Goal: Task Accomplishment & Management: Use online tool/utility

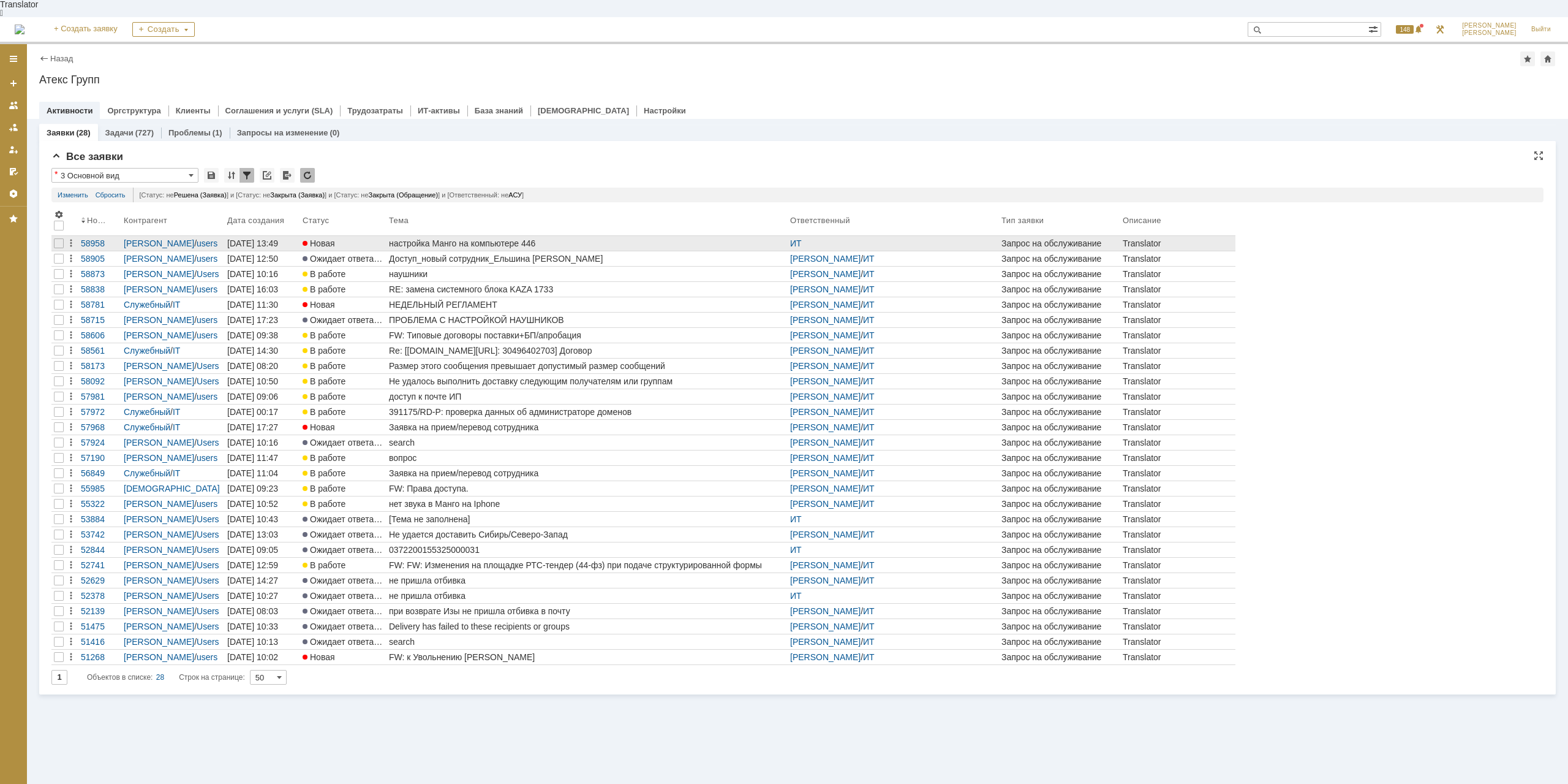
click at [466, 236] on link "настройка Манго на компьютере 446" at bounding box center [587, 243] width 401 height 14
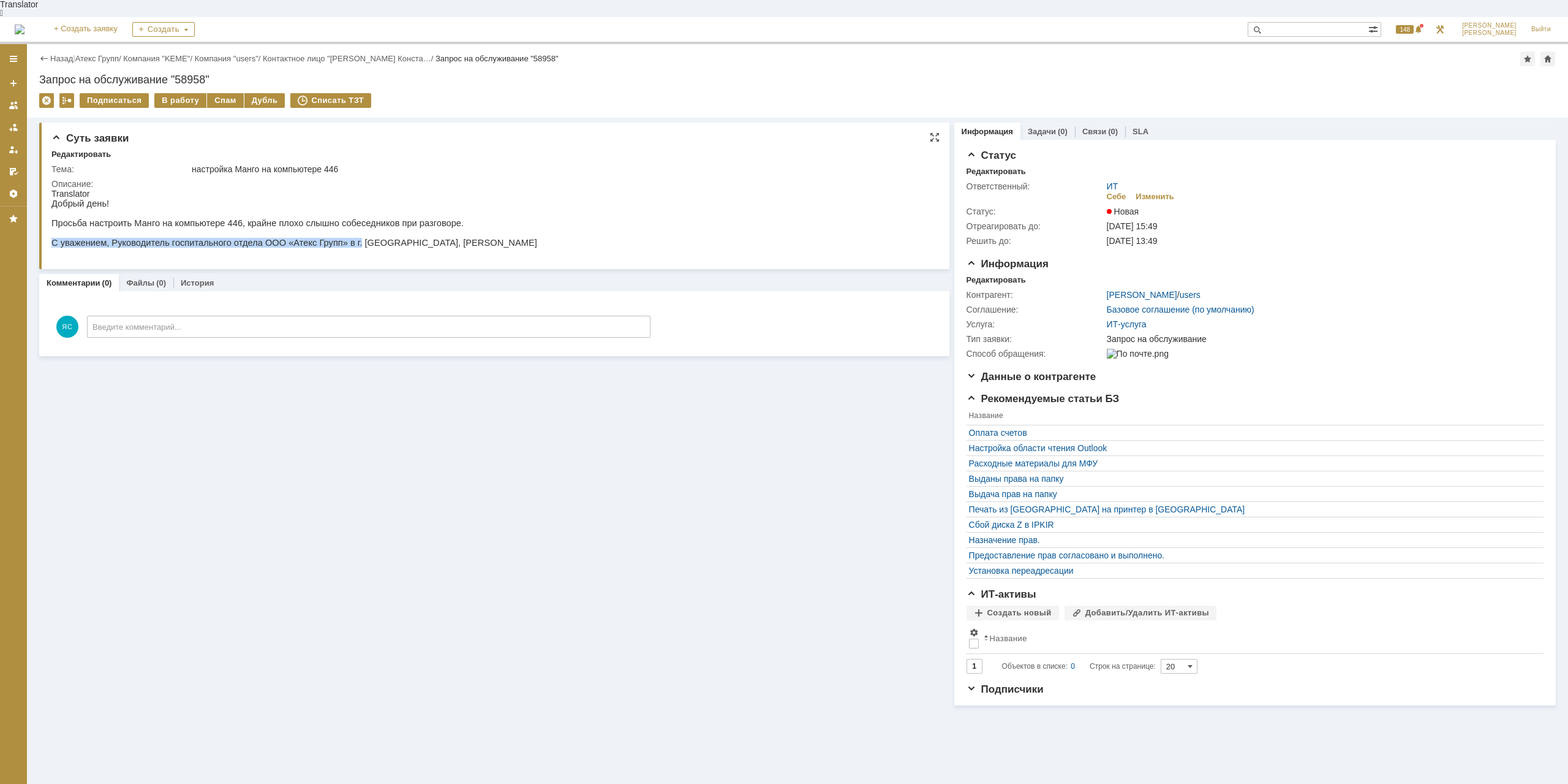
drag, startPoint x: 226, startPoint y: 231, endPoint x: 331, endPoint y: 235, distance: 105.1
click at [331, 235] on div "Добрый день! Просьба настроить Манго на компьютере 446, крайне плохо слышно соб…" at bounding box center [294, 228] width 486 height 59
click at [335, 238] on p "С уважением, Руководитель госпитального отдела ООО «Атекс Групп» в г. [GEOGRAPH…" at bounding box center [294, 243] width 486 height 10
click at [178, 93] on div "В работу" at bounding box center [181, 101] width 52 height 14
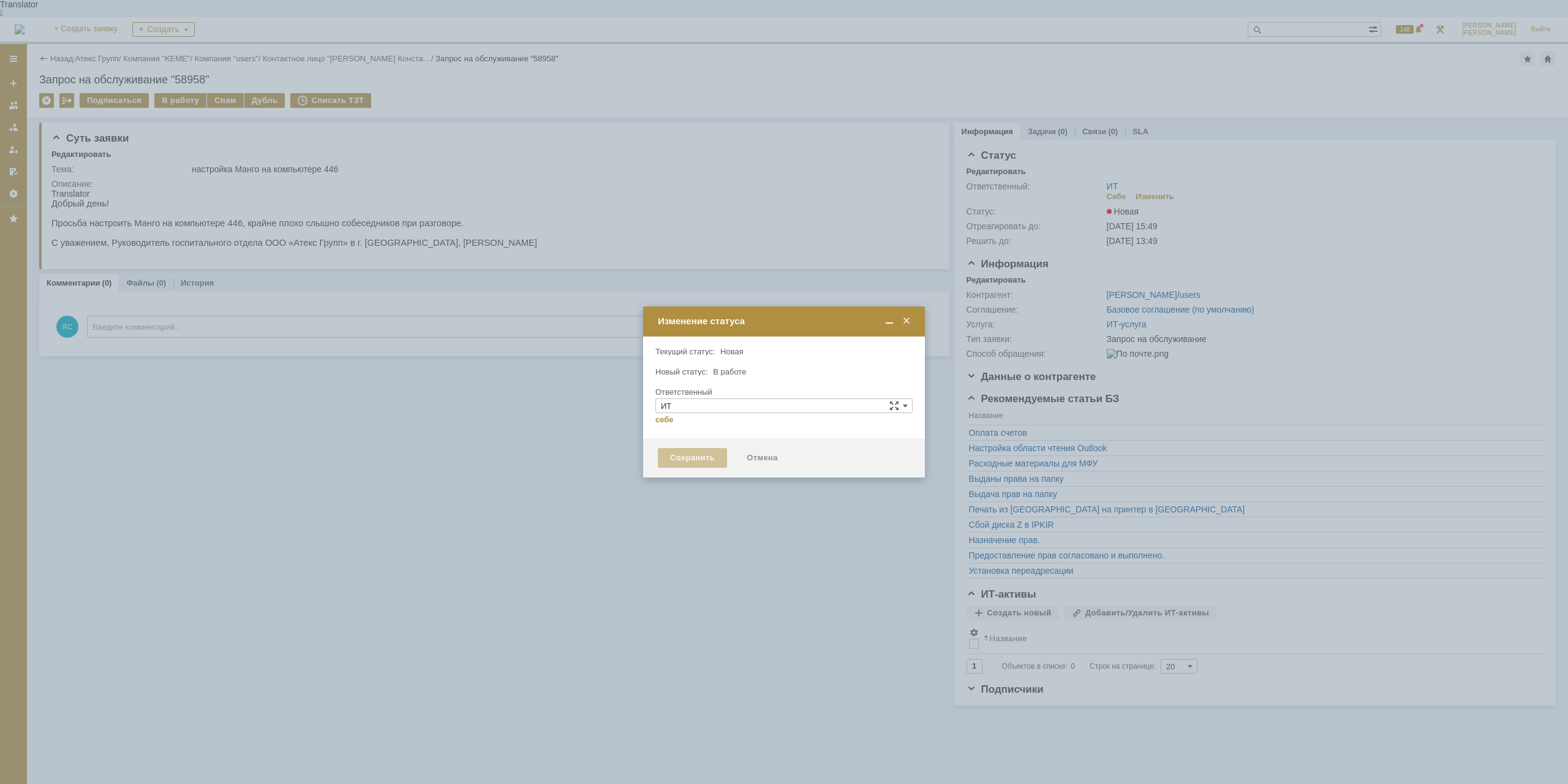
type input "[PERSON_NAME]"
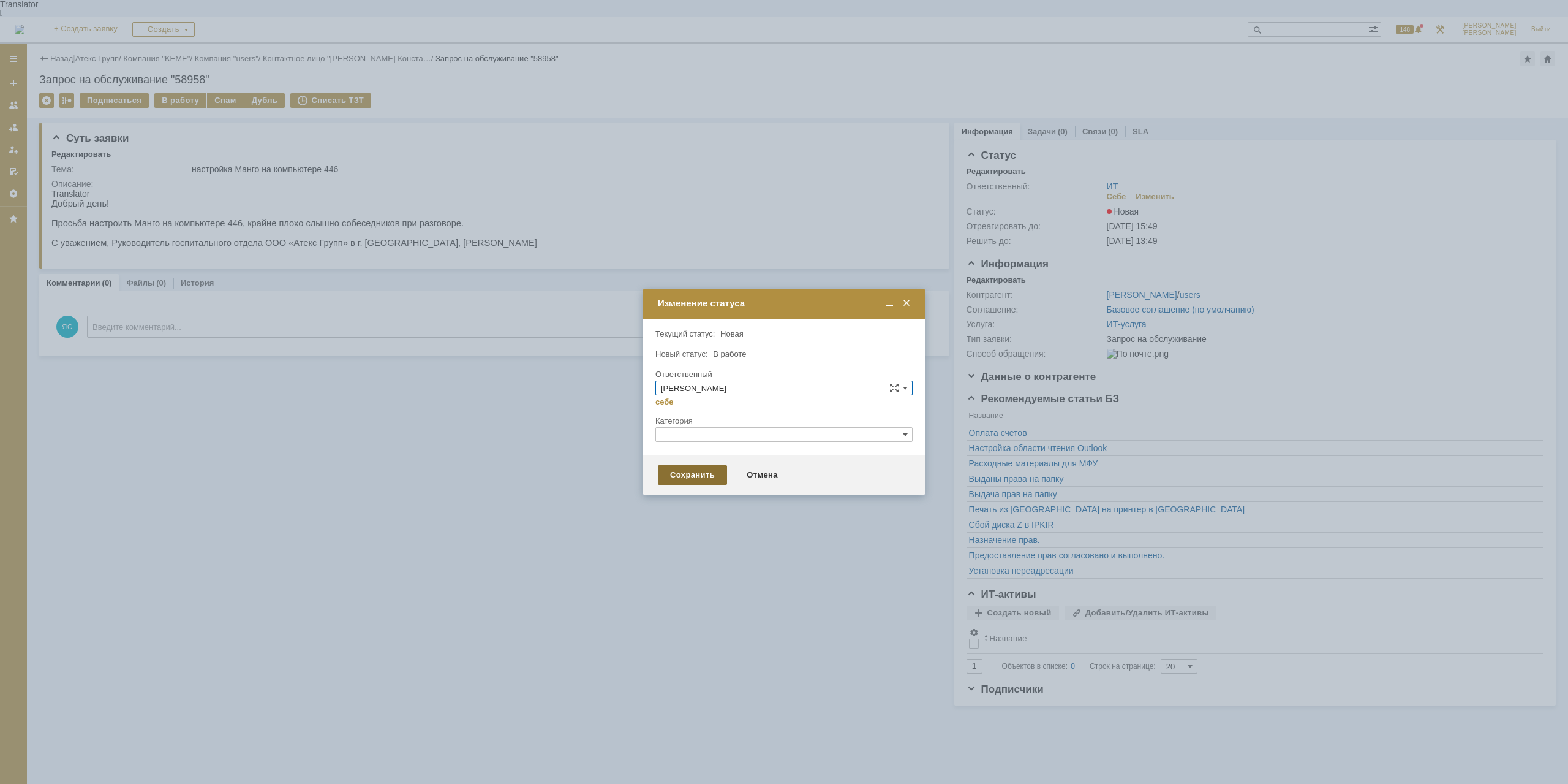
click at [690, 477] on div "Сохранить" at bounding box center [693, 474] width 69 height 20
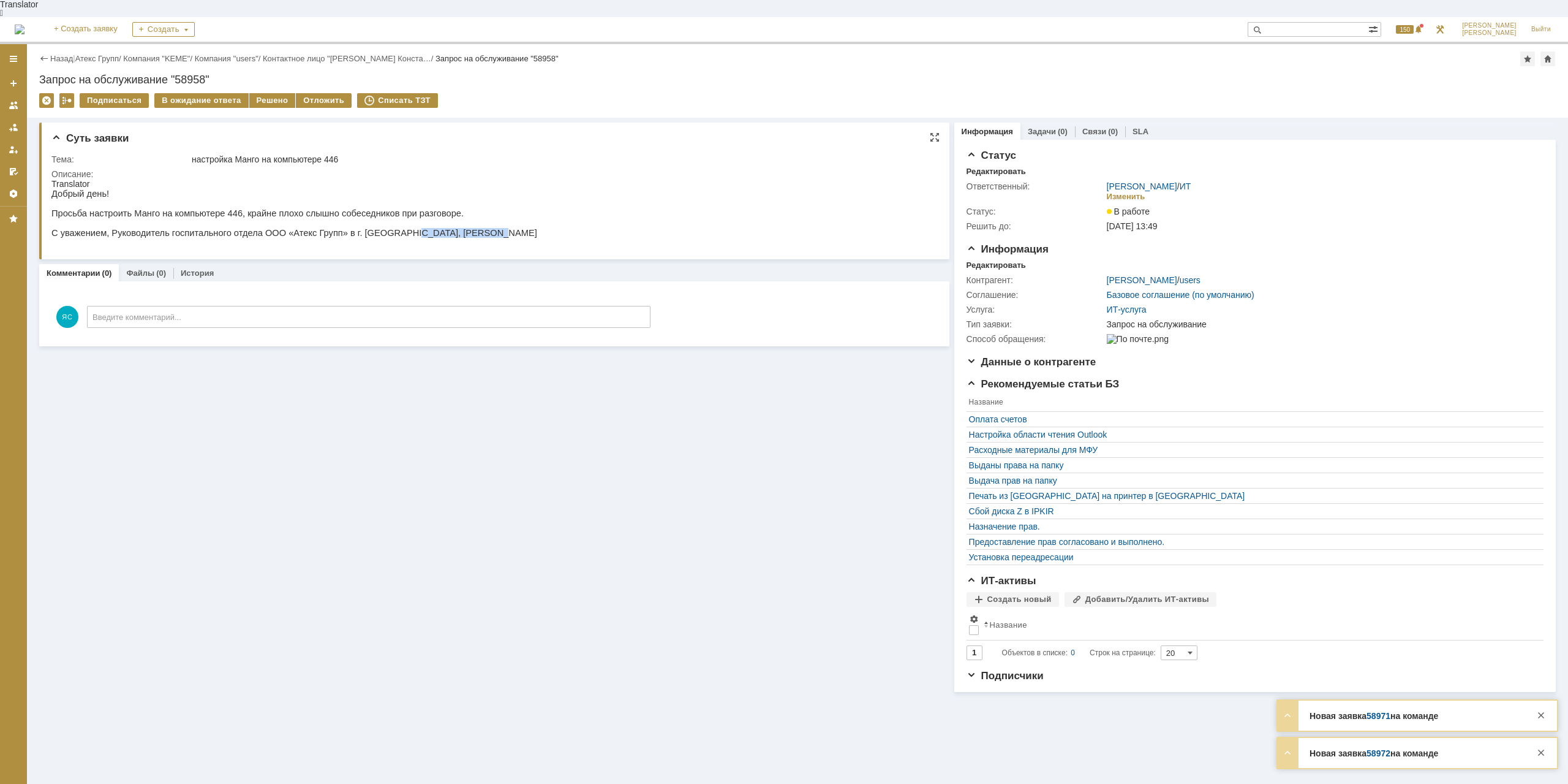
drag, startPoint x: 378, startPoint y: 229, endPoint x: 487, endPoint y: 229, distance: 109.0
click at [487, 229] on html "Translator Добрый день! Просьба настроить Манго на компьютере 446, крайне плохо…" at bounding box center [490, 213] width 878 height 69
copy p "[PERSON_NAME]"
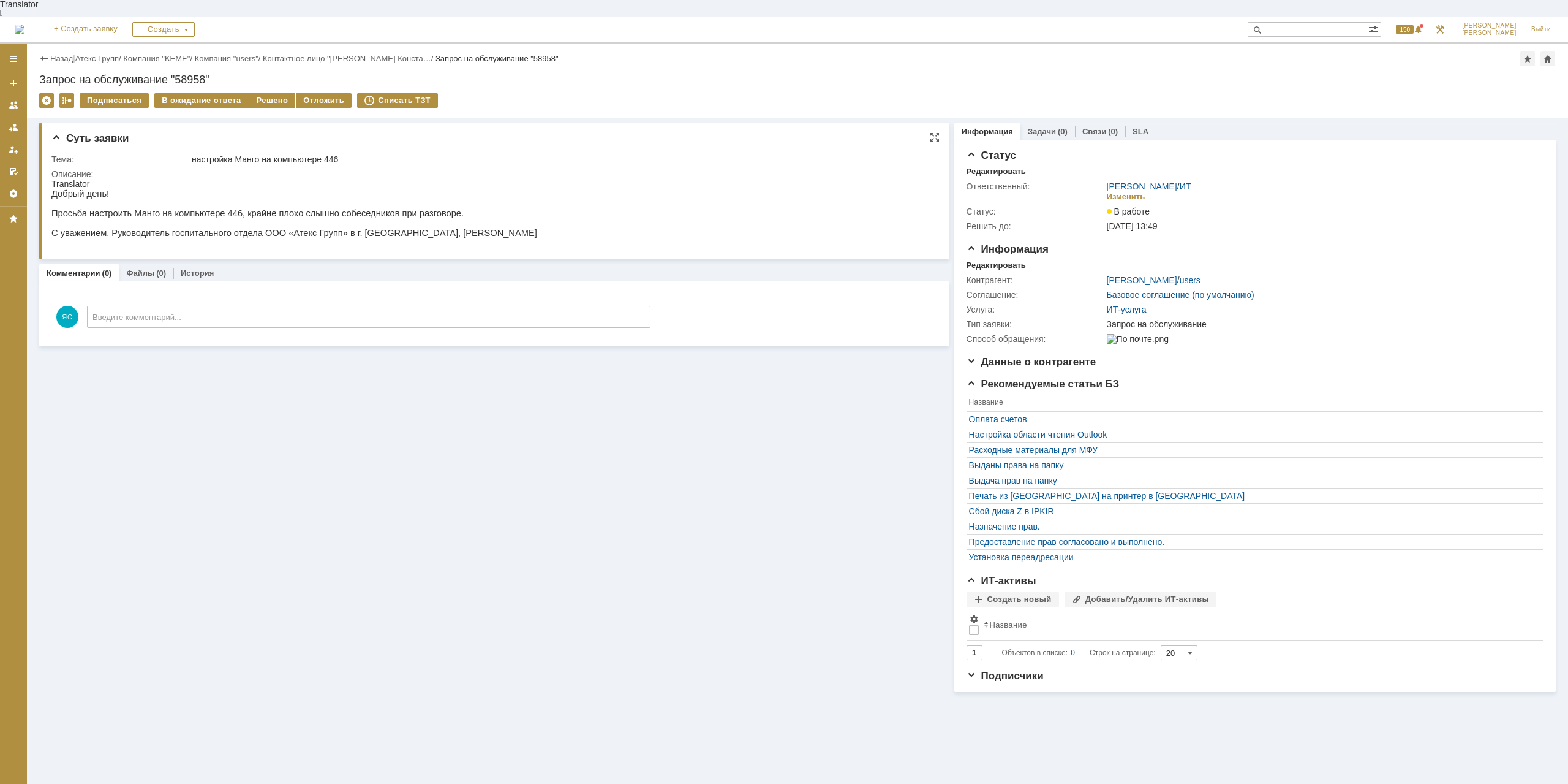
click at [320, 238] on p at bounding box center [294, 243] width 486 height 10
click at [211, 93] on div "В ожидание ответа" at bounding box center [202, 101] width 94 height 14
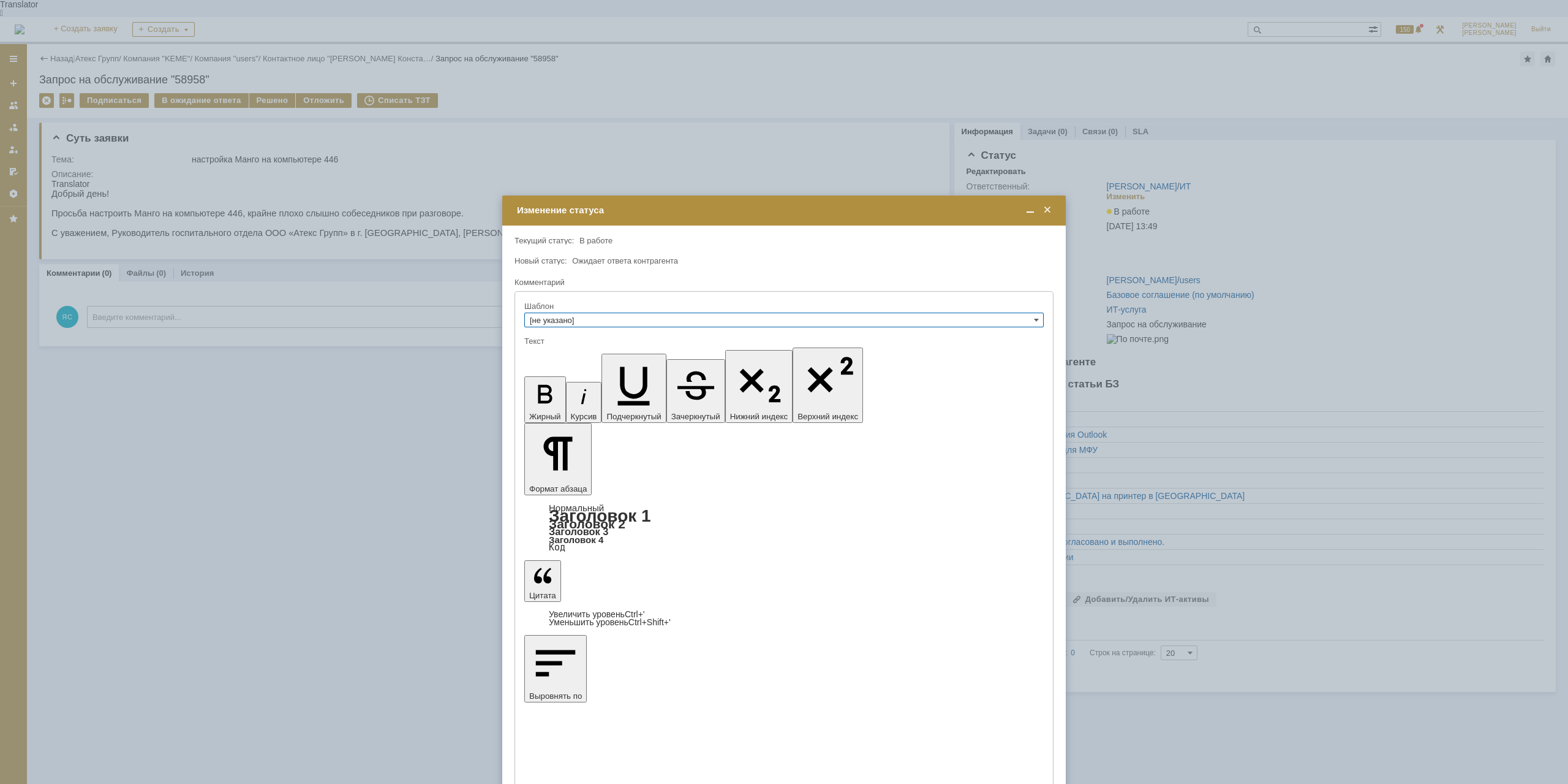
click at [572, 315] on input "[не указано]" at bounding box center [784, 320] width 520 height 14
click at [584, 419] on span "Ожидает согласования" at bounding box center [784, 422] width 508 height 10
type input "Ожидает согласования"
drag, startPoint x: 666, startPoint y: 3556, endPoint x: 529, endPoint y: 3545, distance: 137.4
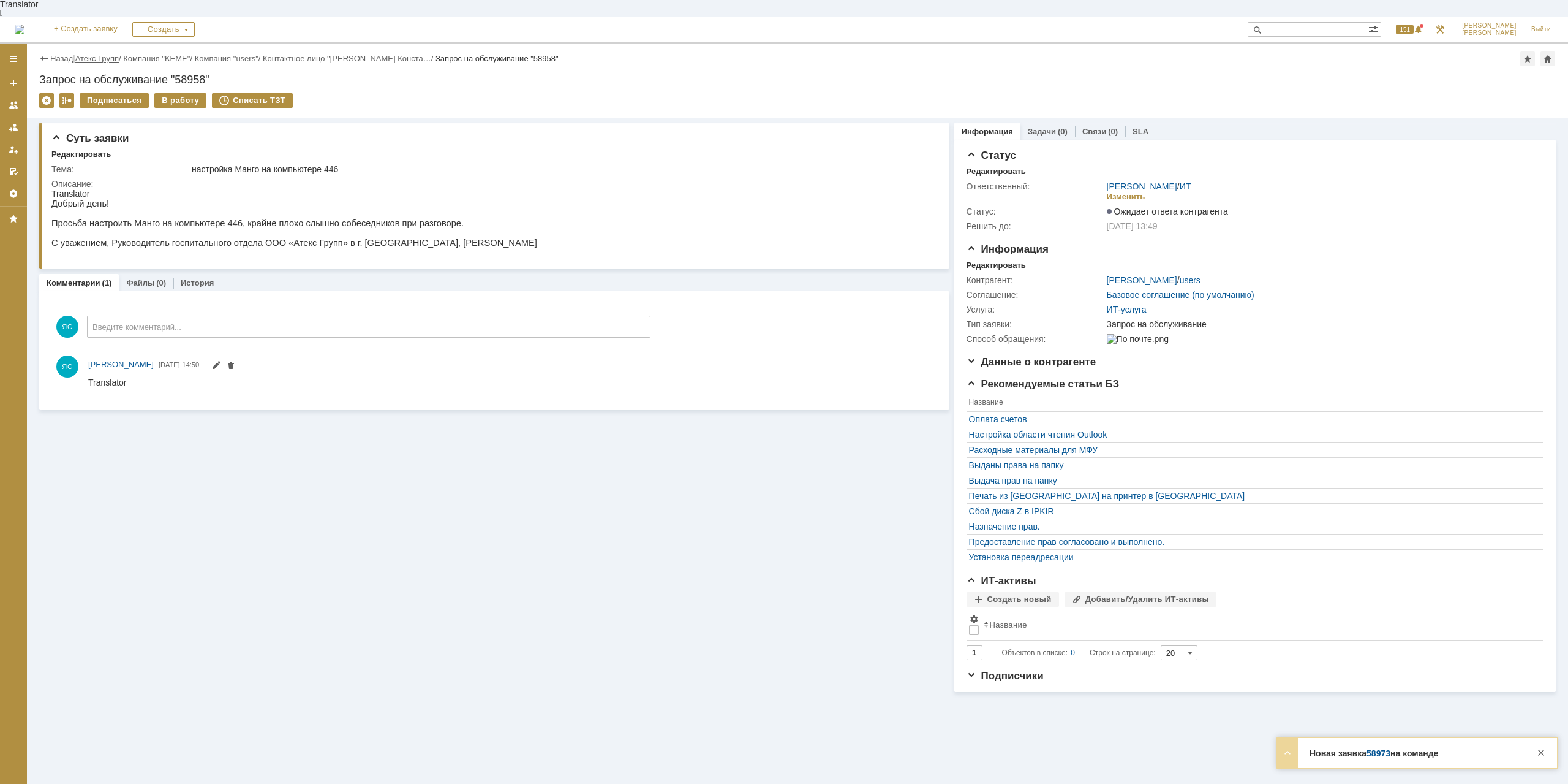
click at [95, 54] on link "Атекс Групп" at bounding box center [97, 59] width 43 height 9
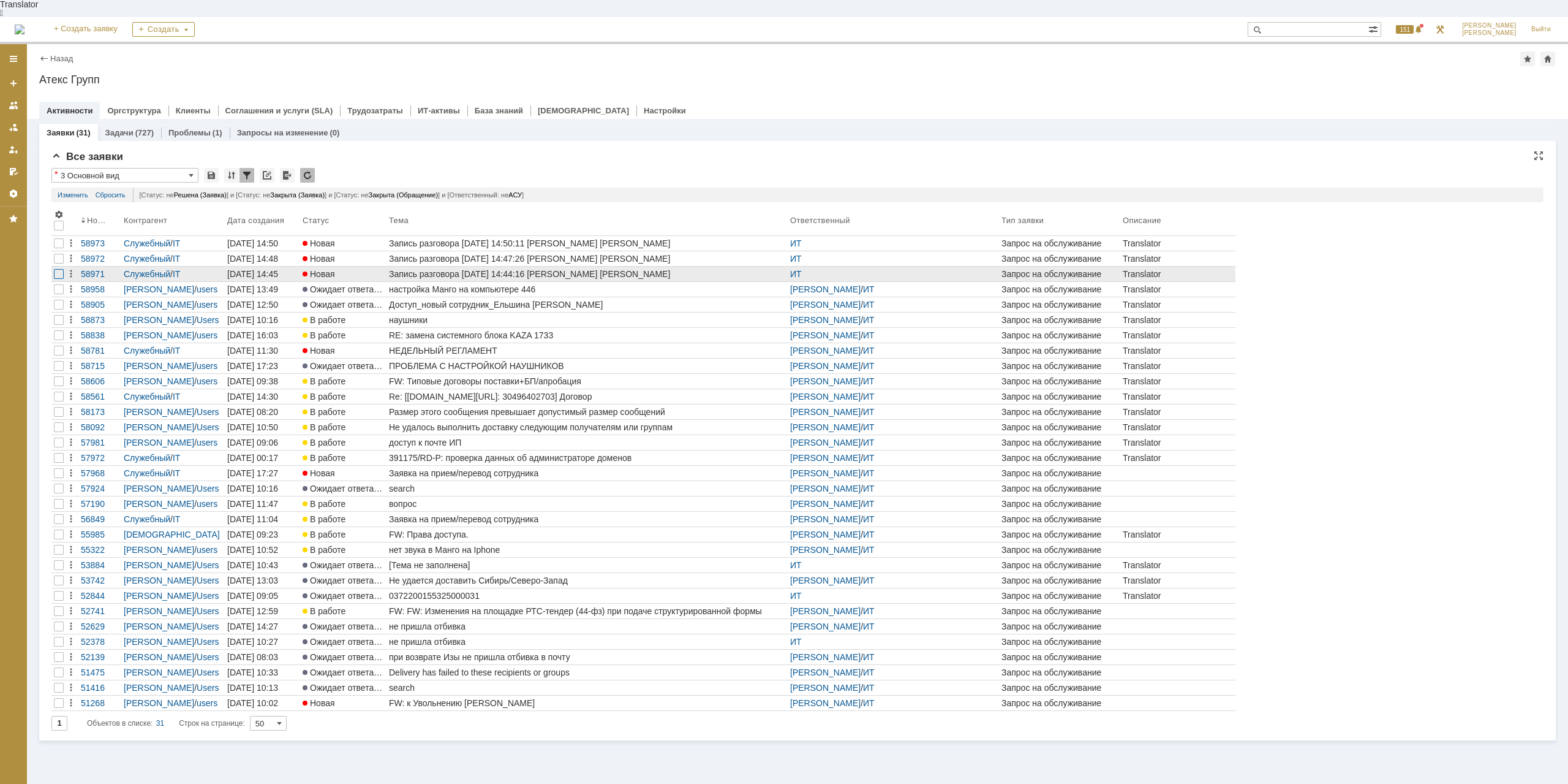
click at [56, 269] on div at bounding box center [59, 274] width 10 height 10
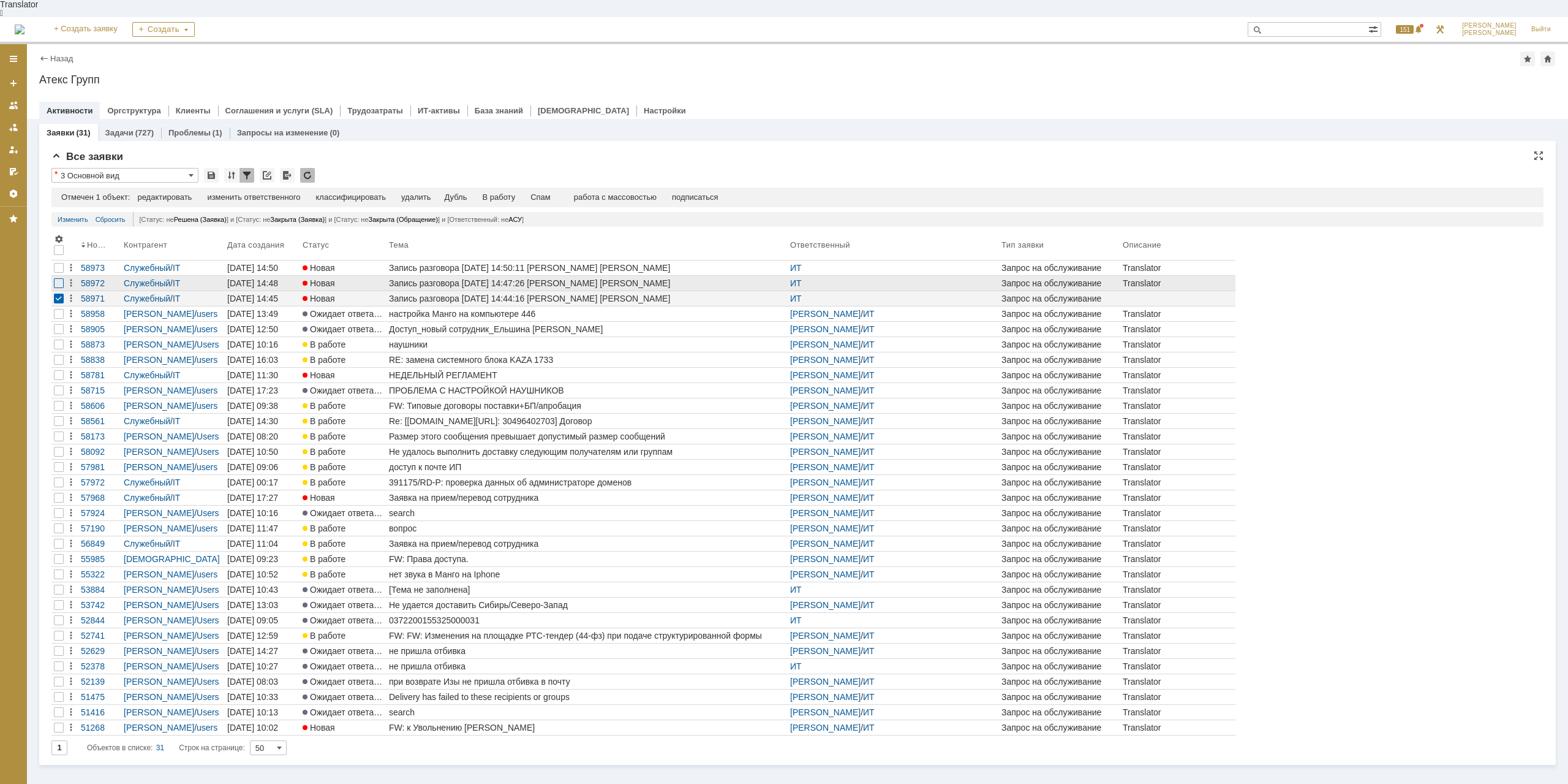
click at [59, 278] on div at bounding box center [59, 284] width 10 height 10
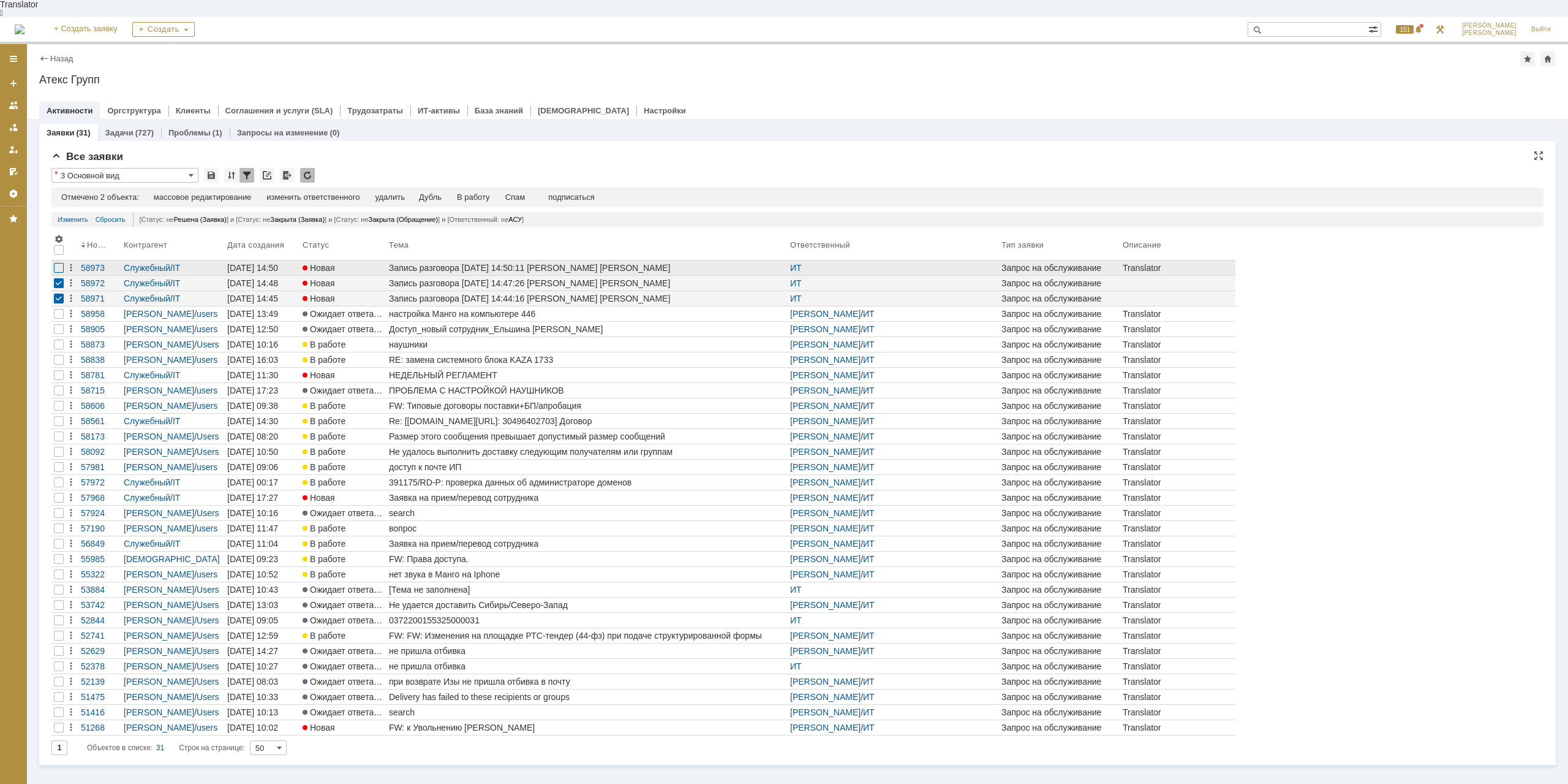
click at [57, 263] on div at bounding box center [59, 268] width 10 height 10
click at [524, 192] on td "Спам" at bounding box center [515, 197] width 35 height 11
click at [524, 192] on div "Спам" at bounding box center [515, 197] width 20 height 10
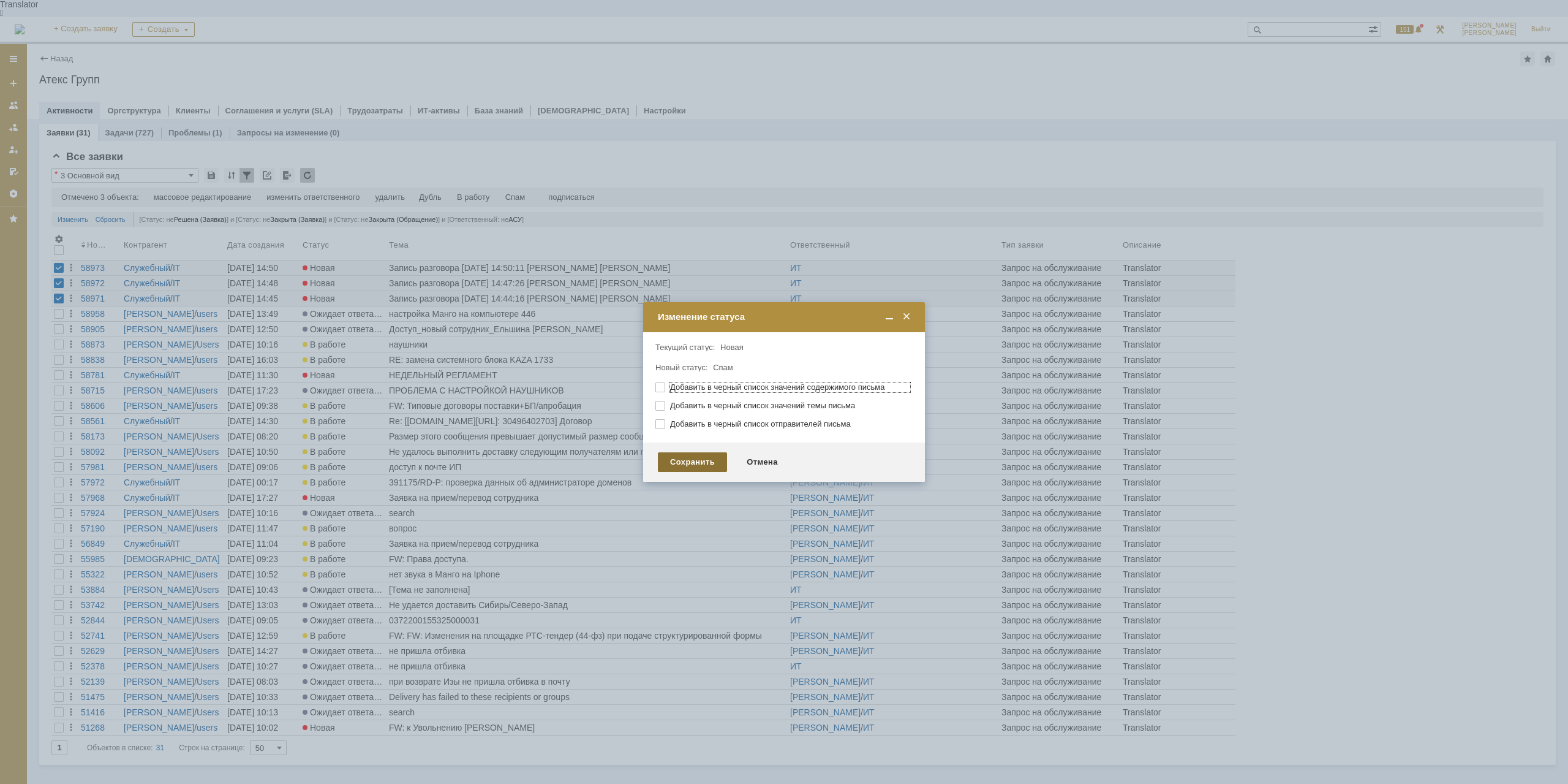
click at [696, 453] on div "Сохранить" at bounding box center [693, 461] width 69 height 20
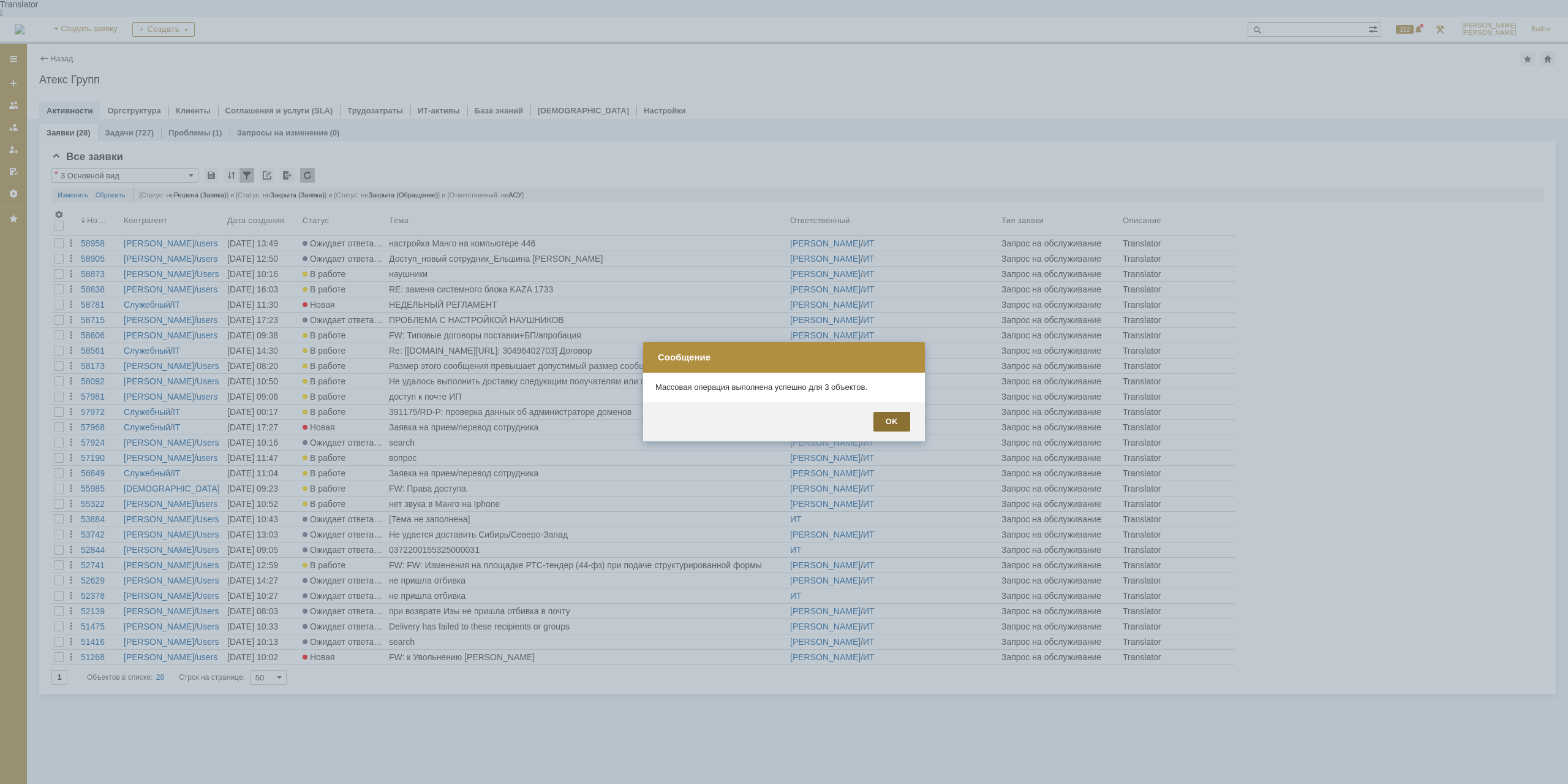
click at [898, 419] on div "OK" at bounding box center [891, 421] width 37 height 20
